Goal: Task Accomplishment & Management: Use online tool/utility

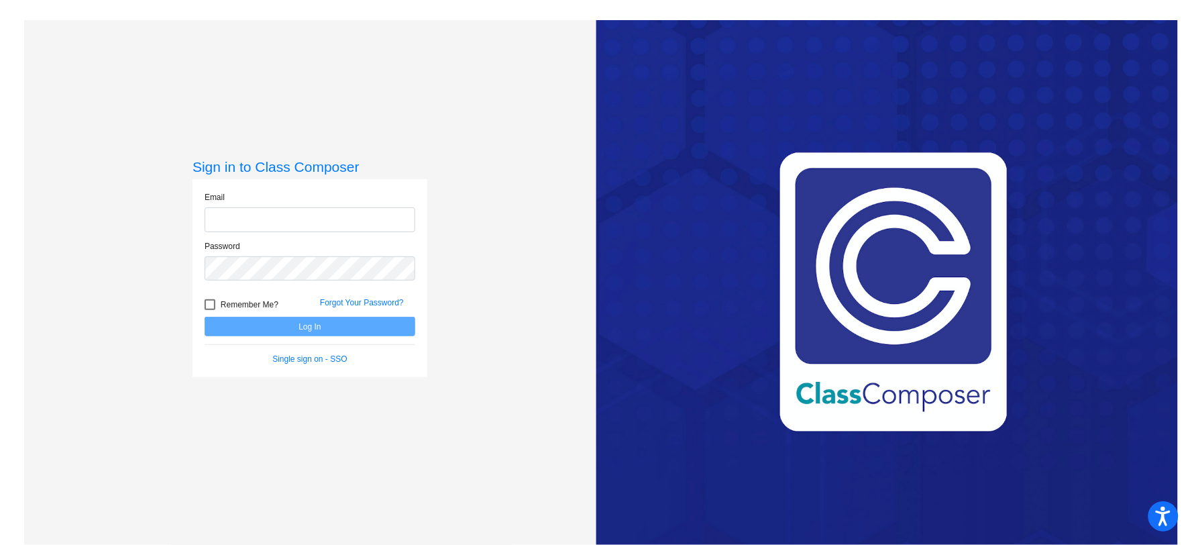
type input "[EMAIL_ADDRESS][DOMAIN_NAME]"
click at [329, 325] on button "Log In" at bounding box center [310, 326] width 211 height 19
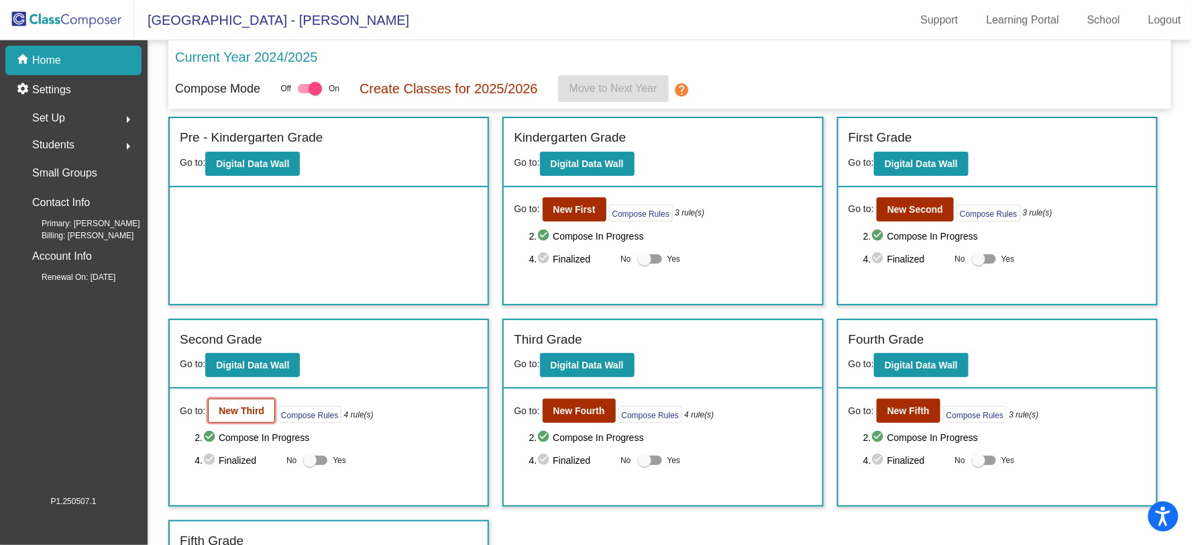
click at [242, 414] on button "New Third" at bounding box center [241, 410] width 67 height 24
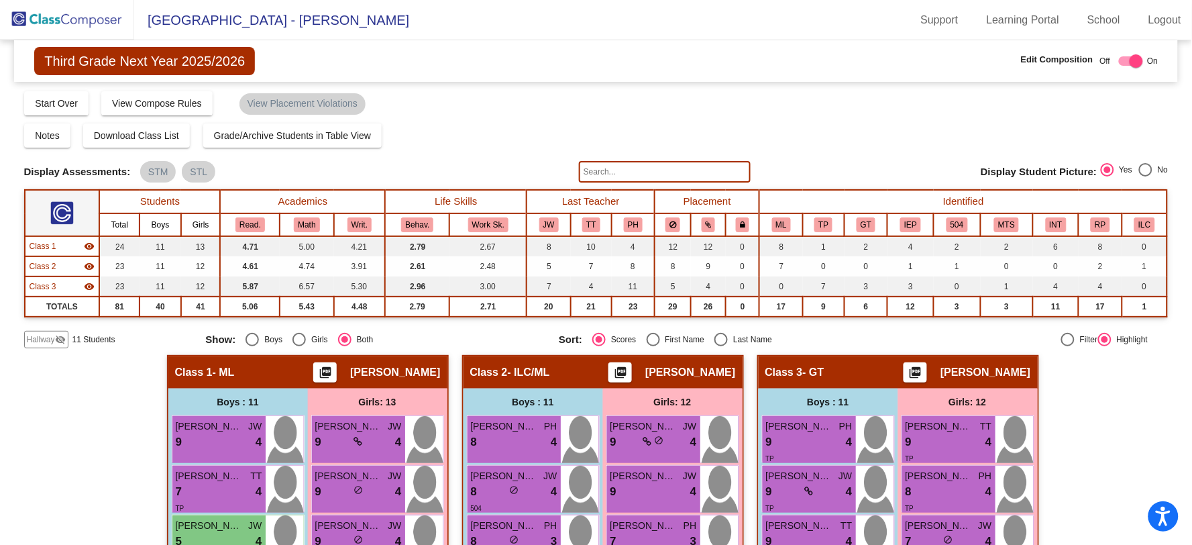
click at [667, 172] on input "text" at bounding box center [665, 171] width 172 height 21
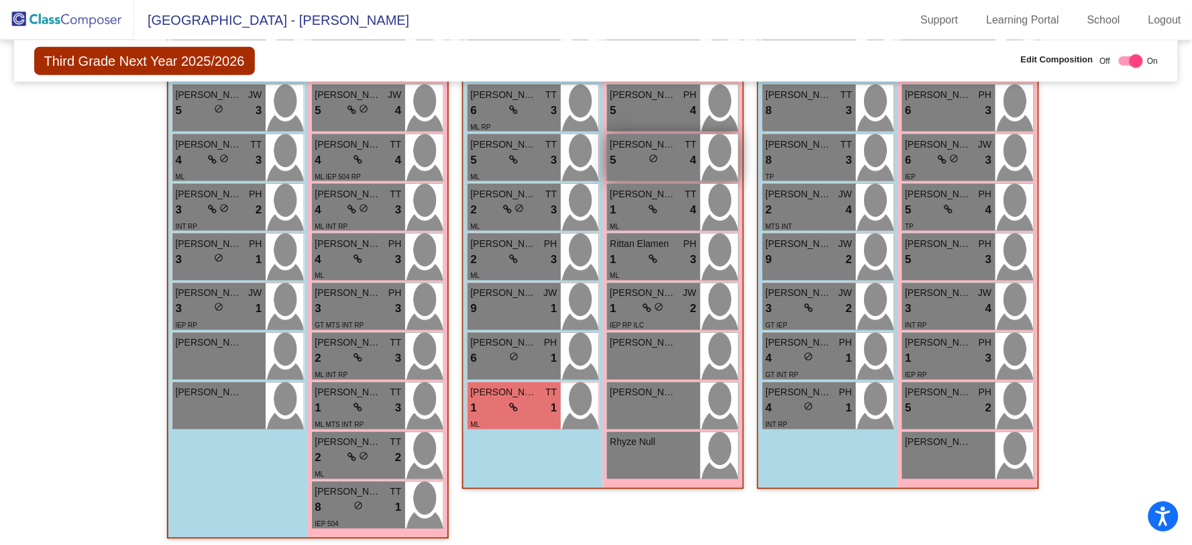
scroll to position [534, 0]
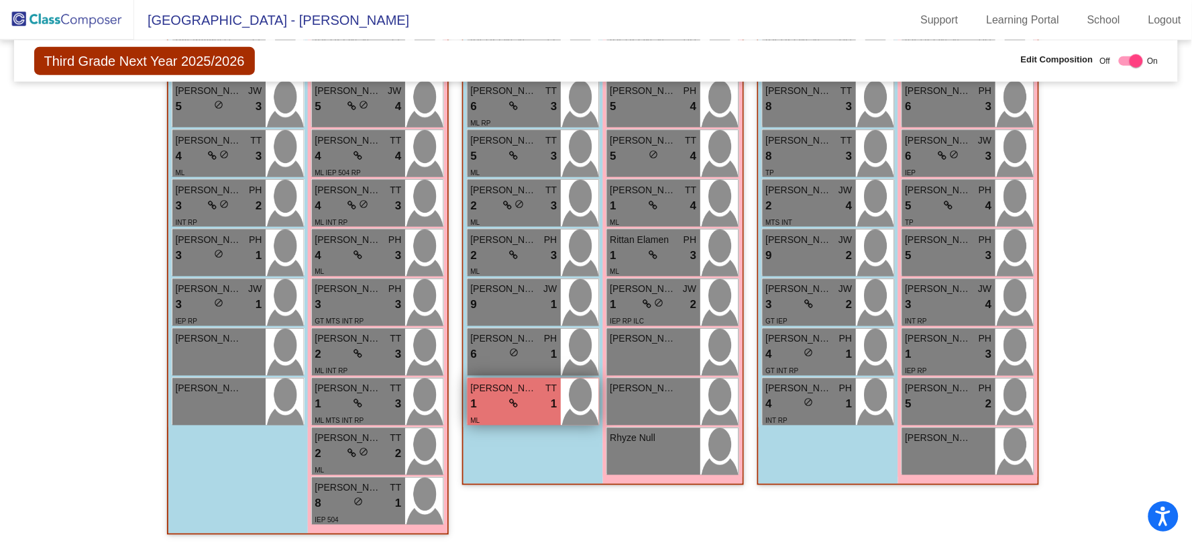
type input "kapa"
click at [492, 396] on div "1 lock do_not_disturb_alt 1" at bounding box center [514, 404] width 87 height 17
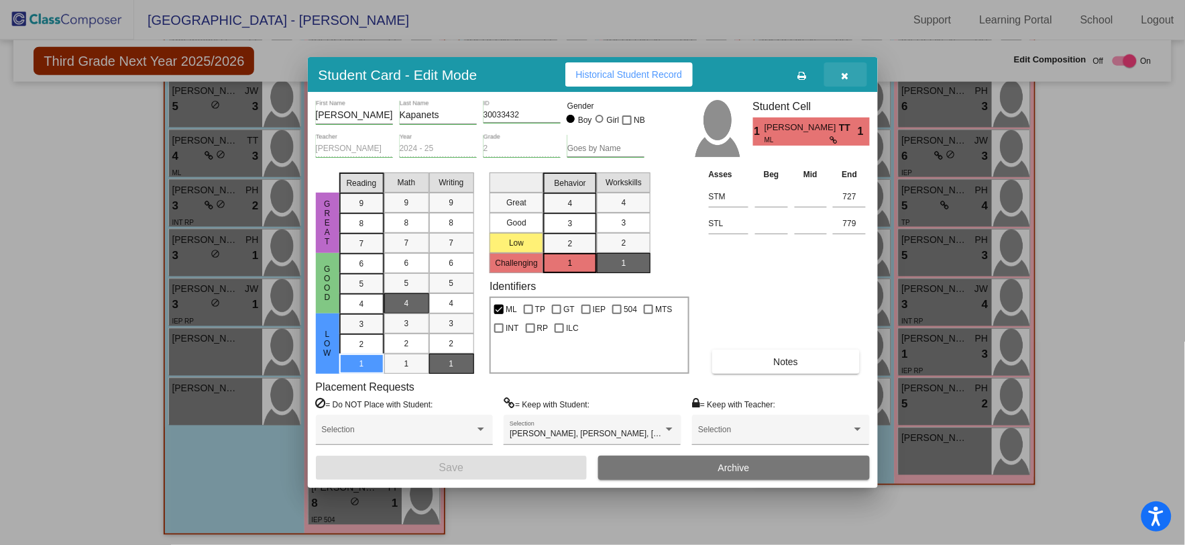
click at [842, 71] on icon "button" at bounding box center [845, 75] width 7 height 9
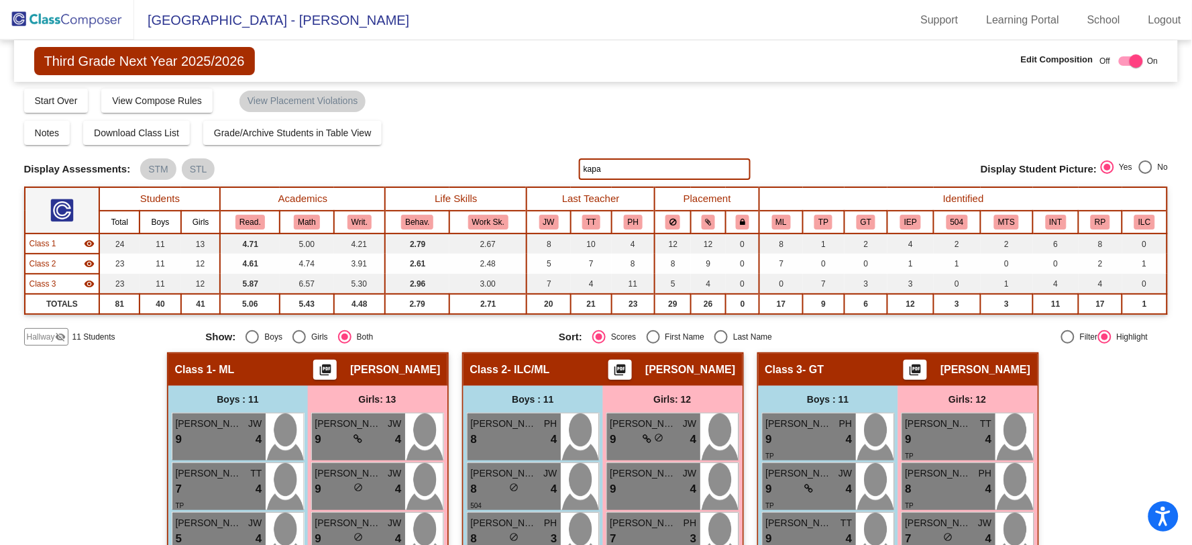
scroll to position [0, 0]
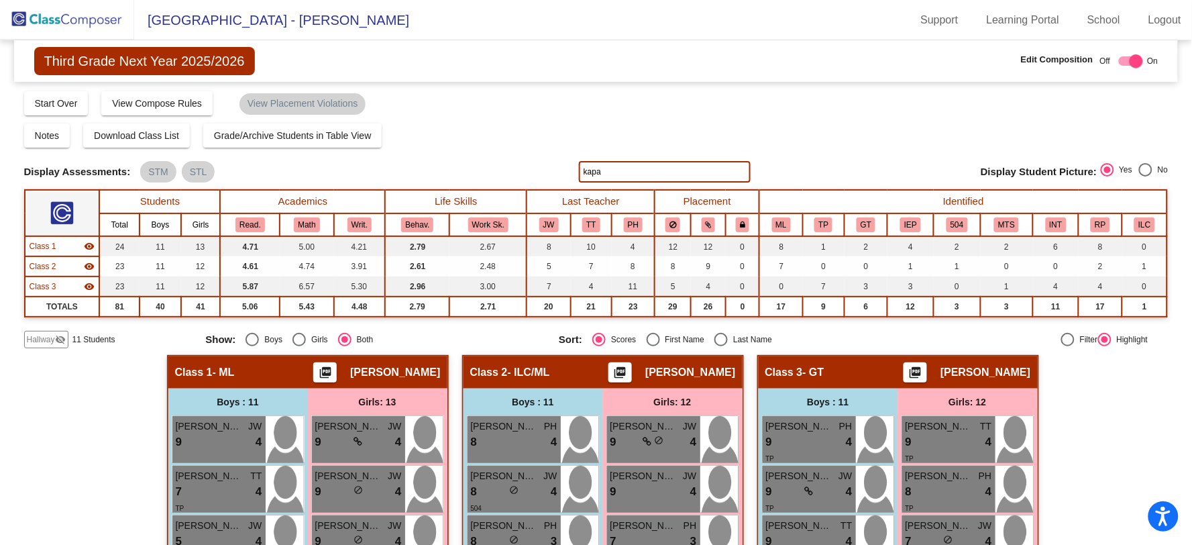
click at [108, 58] on span "Third Grade Next Year 2025/2026" at bounding box center [144, 61] width 221 height 28
click at [502, 121] on div "Display Scores for Years: [DATE] - [DATE] [DATE] - [DATE] Grade/Archive Student…" at bounding box center [596, 219] width 1144 height 258
drag, startPoint x: 618, startPoint y: 170, endPoint x: 484, endPoint y: 176, distance: 133.6
click at [514, 170] on div "Display Scores for Years: [DATE] - [DATE] [DATE] - [DATE] Display Assessments: …" at bounding box center [596, 171] width 1144 height 21
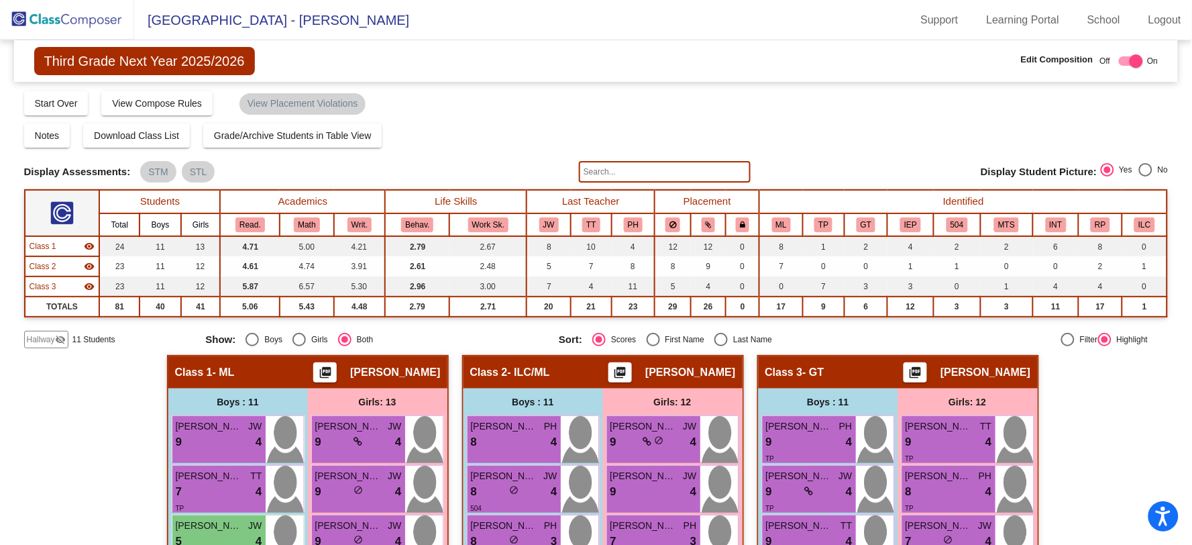
click at [1145, 169] on div "Select an option" at bounding box center [1145, 169] width 13 height 13
click at [1145, 176] on input "No" at bounding box center [1145, 176] width 1 height 1
radio input "true"
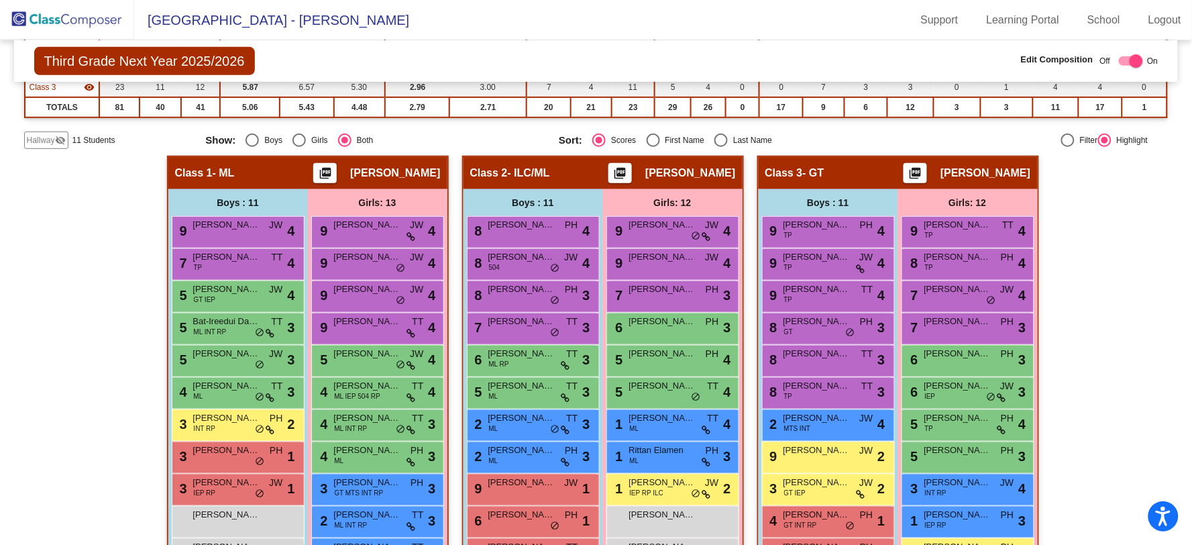
scroll to position [158, 0]
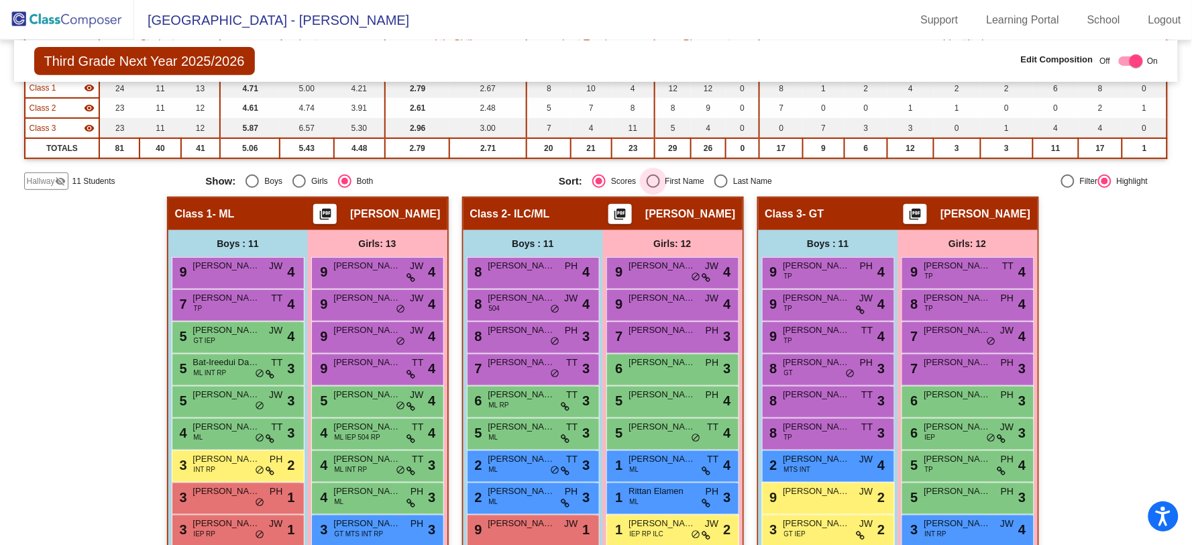
click at [653, 178] on div "Select an option" at bounding box center [653, 180] width 13 height 13
click at [653, 188] on input "First Name" at bounding box center [653, 188] width 1 height 1
radio input "true"
